Goal: Information Seeking & Learning: Learn about a topic

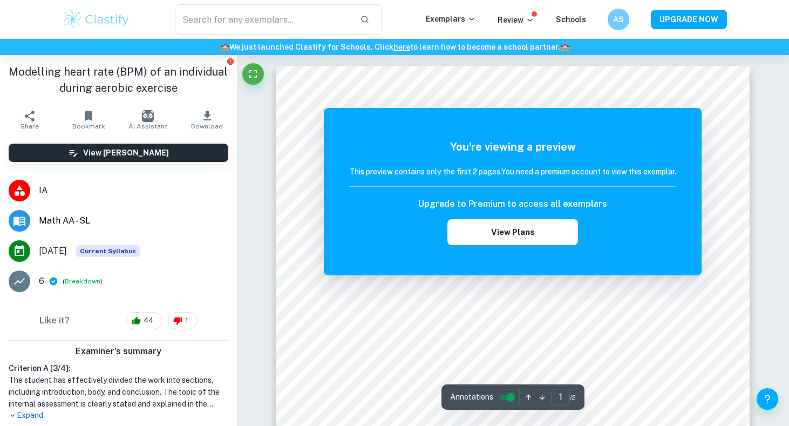
click at [87, 23] on img at bounding box center [96, 20] width 69 height 22
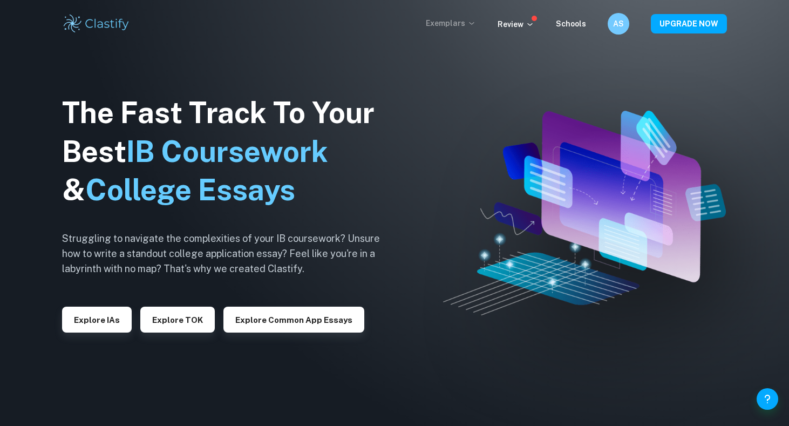
click at [456, 21] on p "Exemplars" at bounding box center [451, 23] width 50 height 12
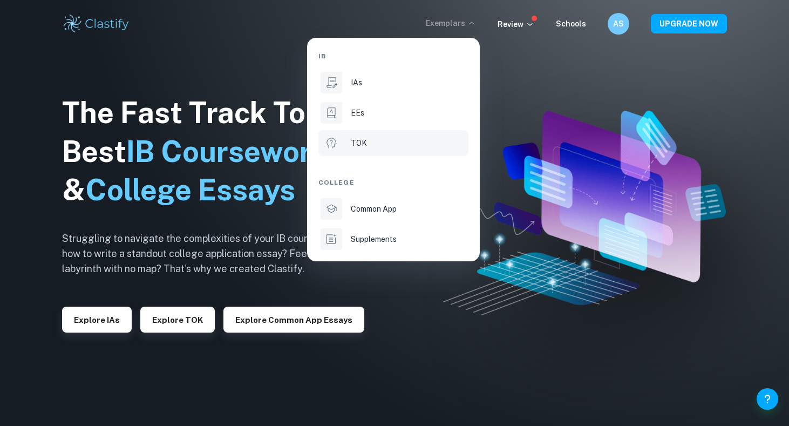
click at [356, 145] on p "TOK" at bounding box center [359, 143] width 16 height 12
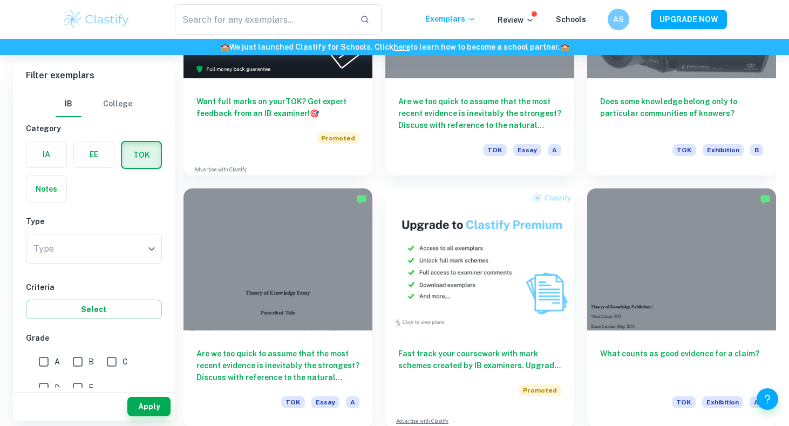
scroll to position [1978, 0]
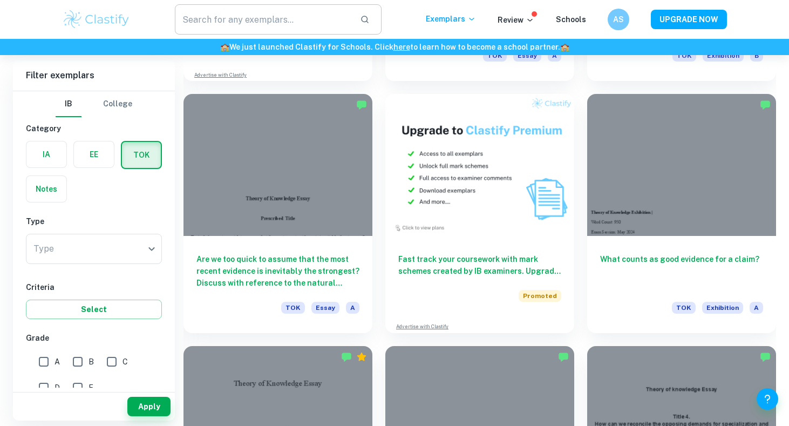
click at [312, 13] on input "text" at bounding box center [263, 19] width 176 height 30
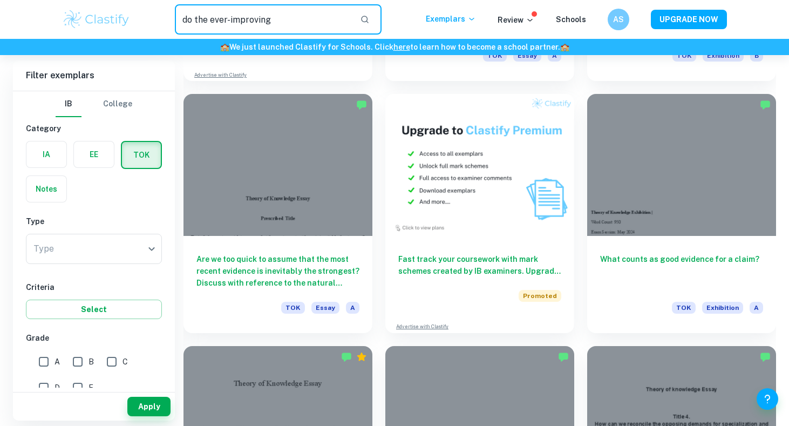
click at [327, 17] on input "do the ever-improving" at bounding box center [263, 19] width 176 height 30
paste input "tools of an Area of Knowledge always result in improved knowledge?"
type input "do the ever-improving tools of an Area of Knowledge always result in improved k…"
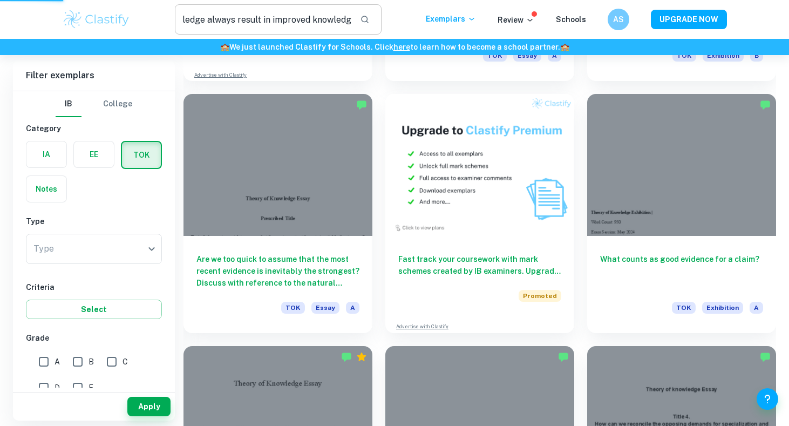
scroll to position [0, 0]
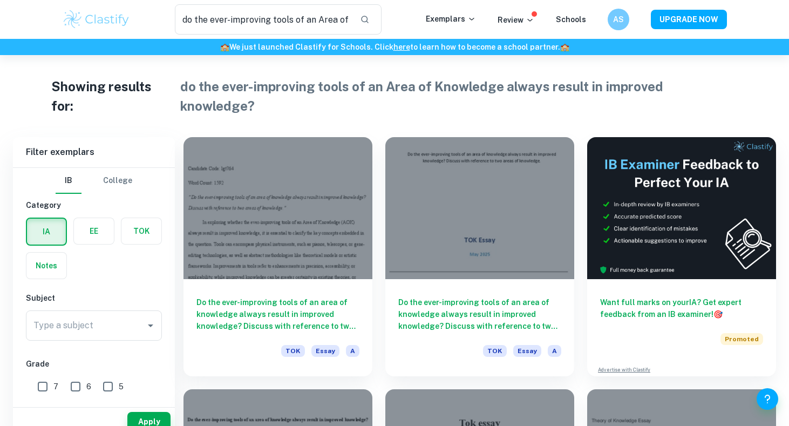
scroll to position [8, 0]
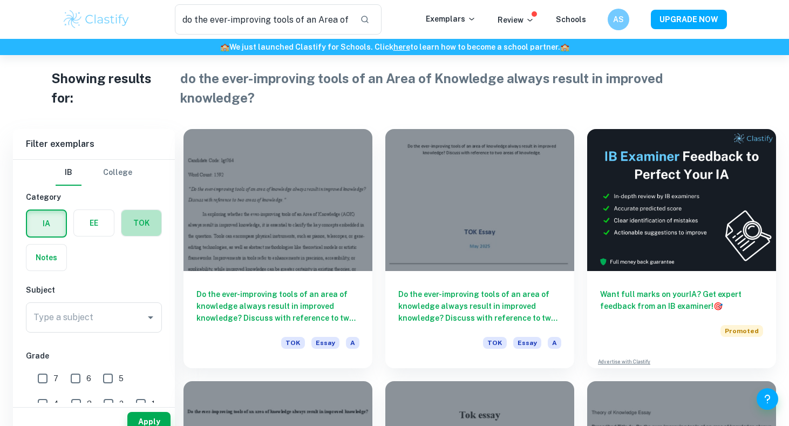
click at [142, 210] on label "button" at bounding box center [141, 223] width 40 height 26
click at [0, 0] on input "radio" at bounding box center [0, 0] width 0 height 0
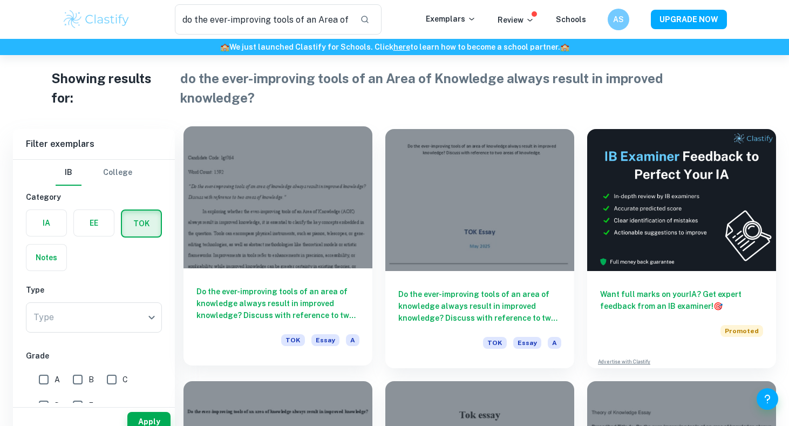
click at [280, 244] on div at bounding box center [277, 197] width 189 height 142
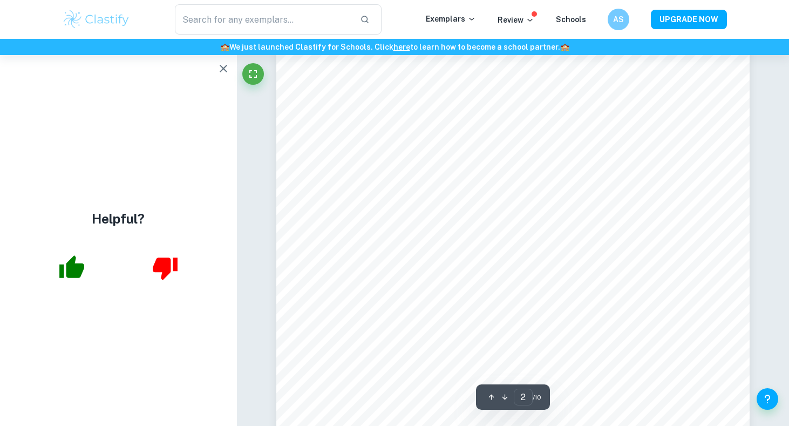
scroll to position [806, 0]
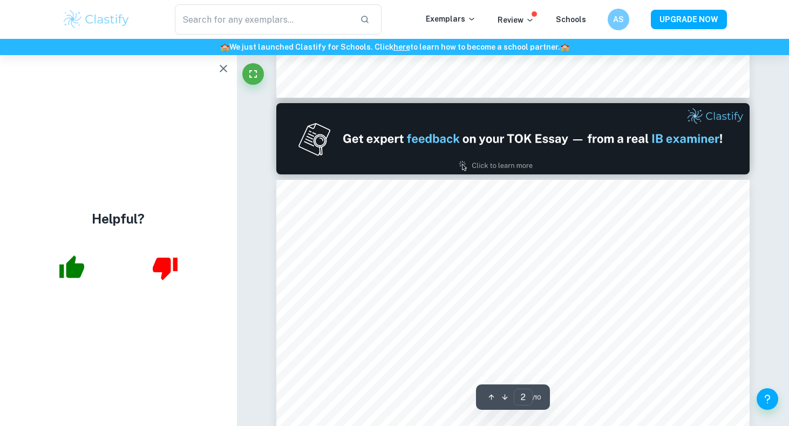
type input "1"
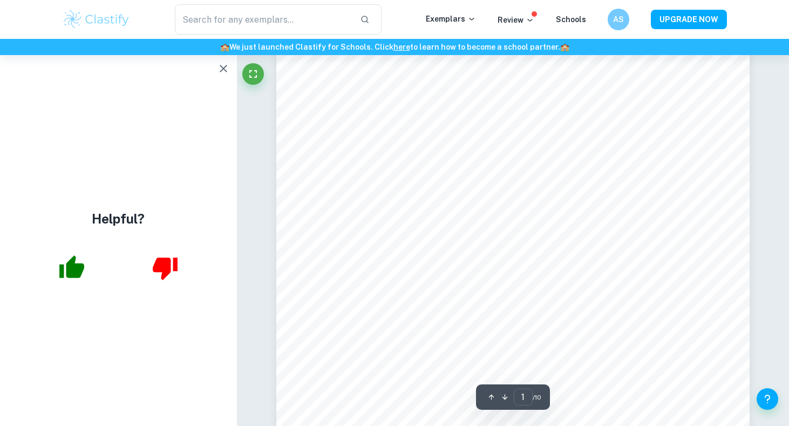
scroll to position [121, 0]
click at [216, 66] on button "button" at bounding box center [224, 69] width 22 height 22
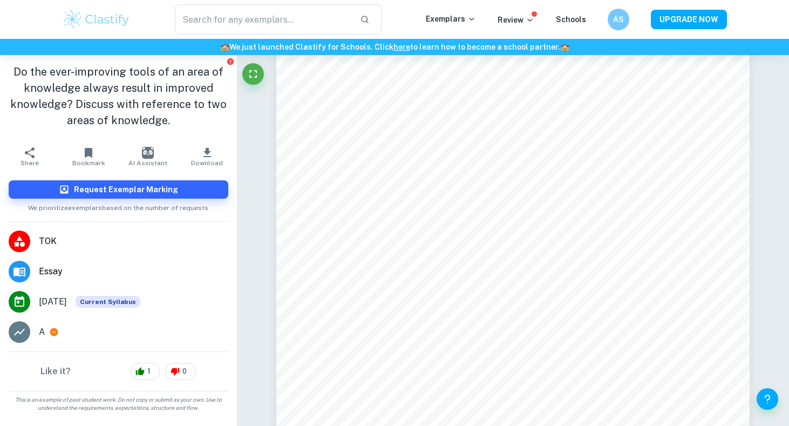
type input "do the ever-improving tools of an Area of Knowledge always result in improved k…"
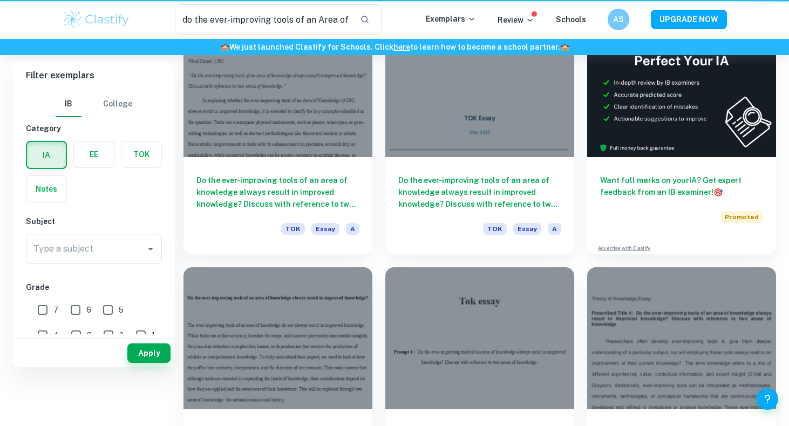
scroll to position [8, 0]
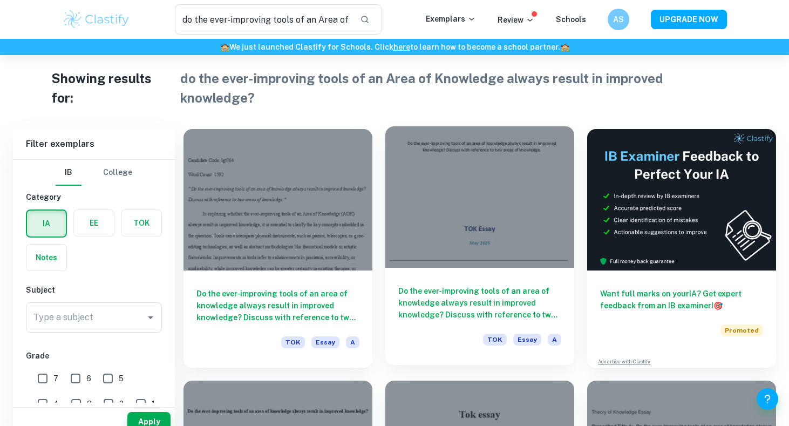
click at [480, 238] on div at bounding box center [479, 196] width 189 height 141
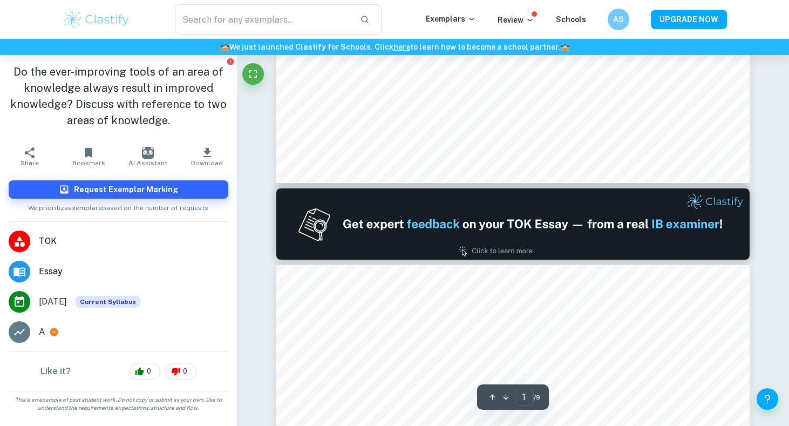
type input "2"
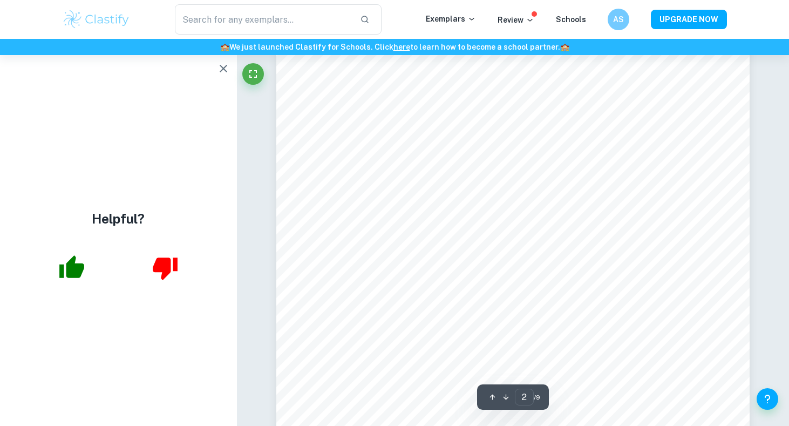
scroll to position [716, 0]
type input "do the ever-improving tools of an Area of Knowledge always result in improved k…"
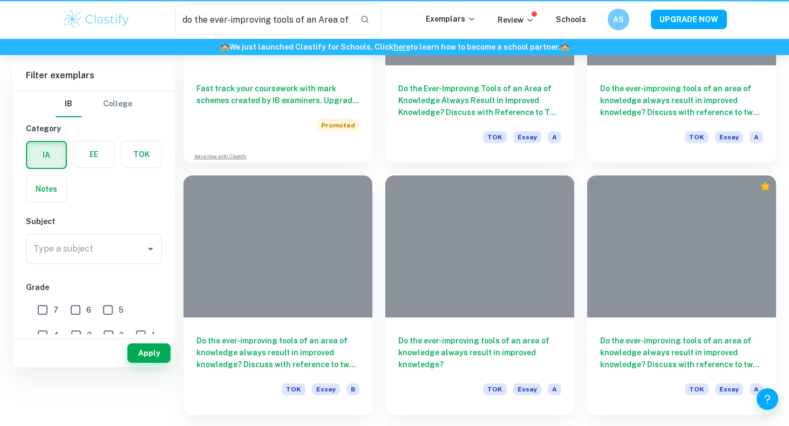
scroll to position [8, 0]
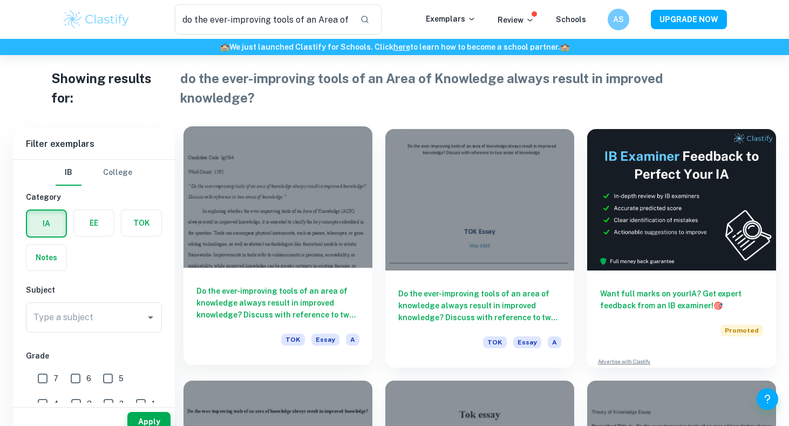
click at [281, 160] on div at bounding box center [277, 196] width 189 height 141
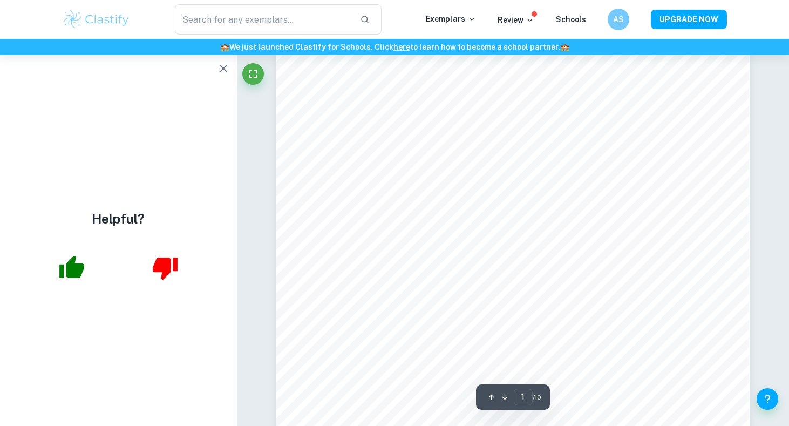
scroll to position [59, 0]
type input "do the ever-improving tools of an Area of Knowledge always result in improved k…"
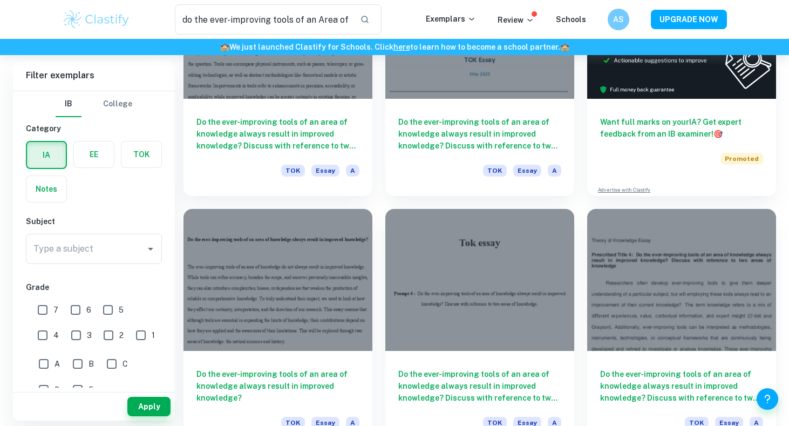
scroll to position [202, 0]
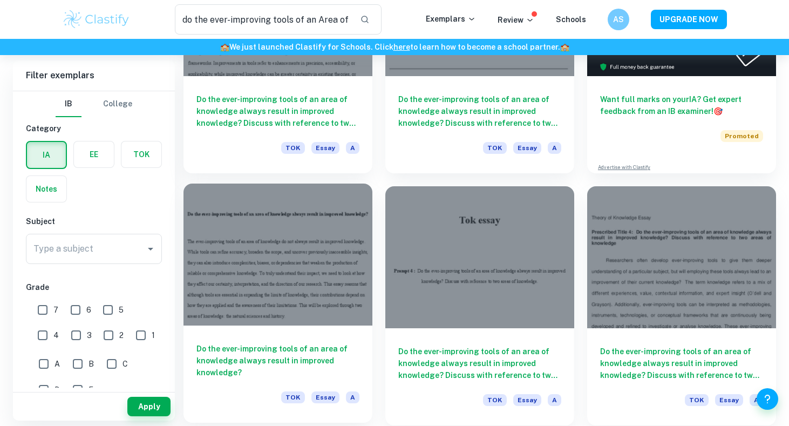
click at [307, 343] on h6 "Do the ever-improving tools of an area of knowledge always result in improved k…" at bounding box center [277, 361] width 163 height 36
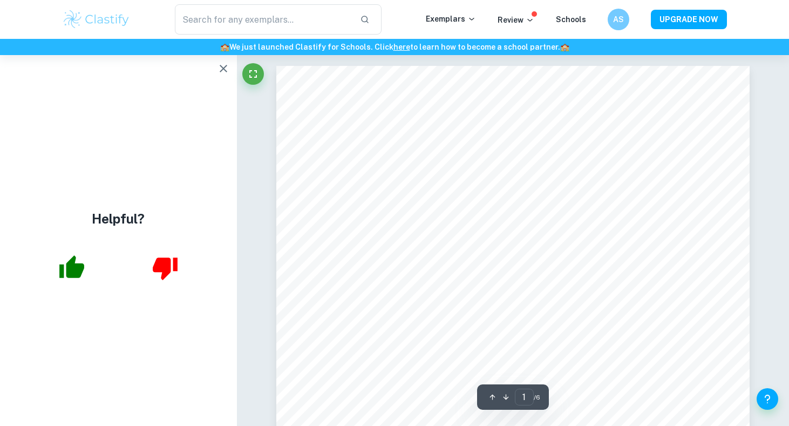
type input "do the ever-improving tools of an Area of Knowledge always result in improved k…"
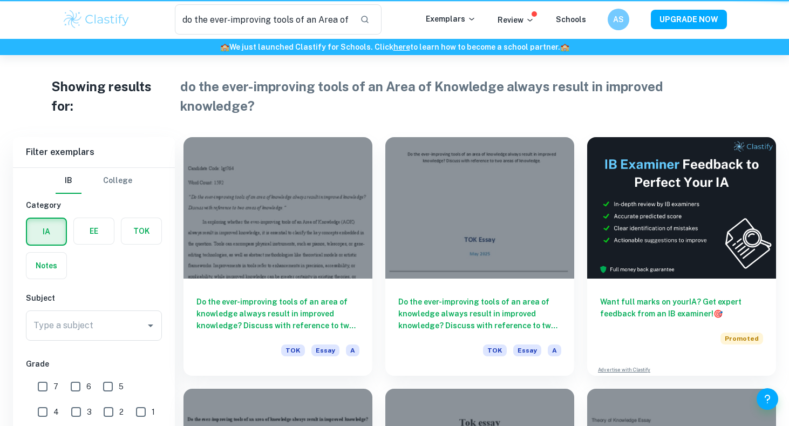
scroll to position [202, 0]
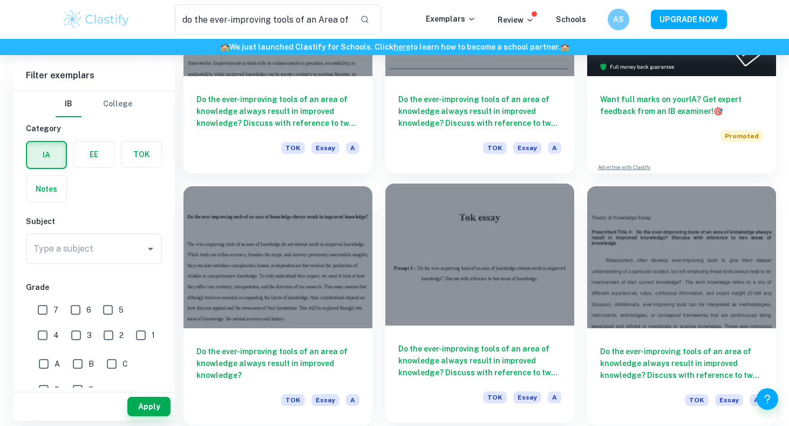
click at [489, 303] on div at bounding box center [479, 253] width 189 height 141
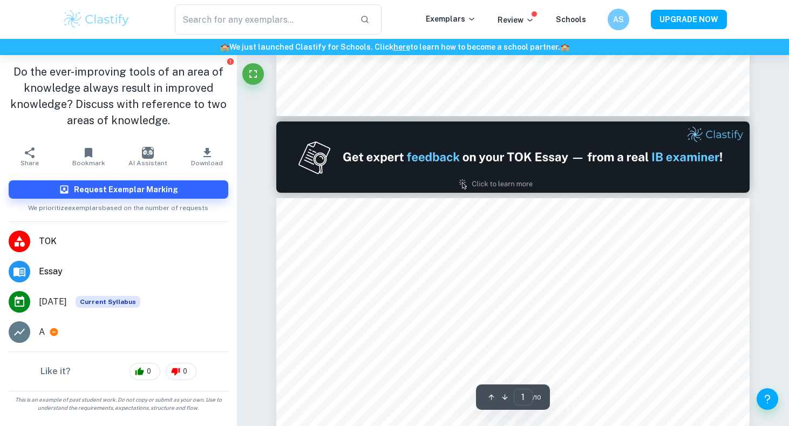
type input "2"
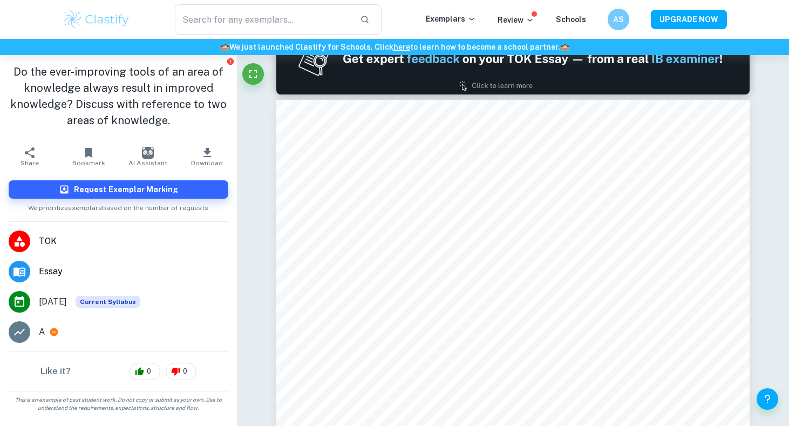
scroll to position [660, 0]
